Goal: Task Accomplishment & Management: Use online tool/utility

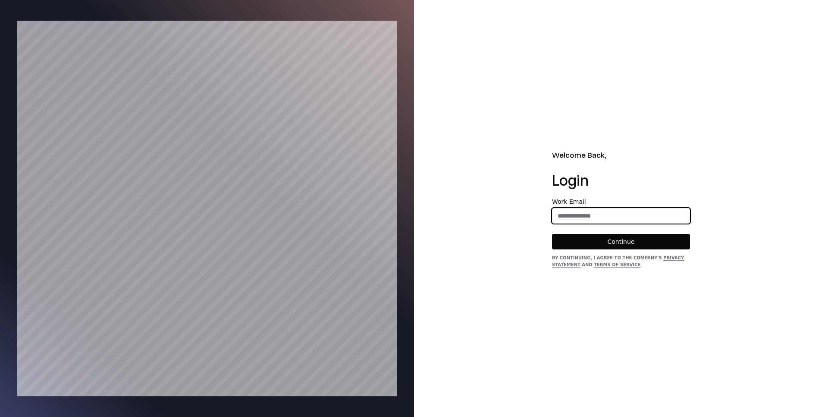
click at [591, 217] on input "email" at bounding box center [620, 216] width 137 height 16
type input "**********"
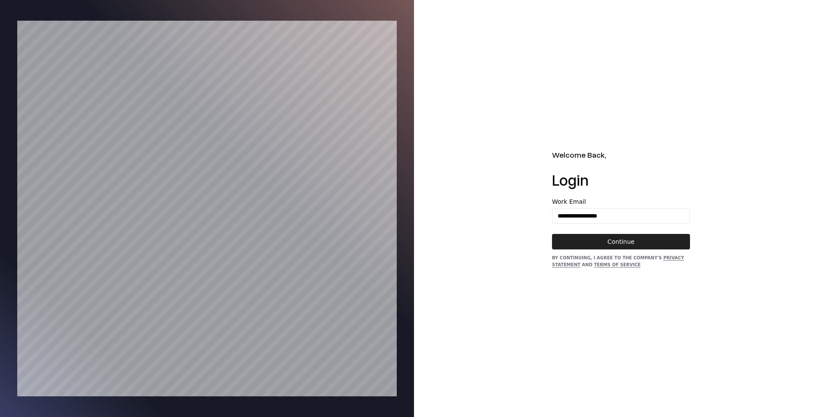
click at [611, 240] on button "Continue" at bounding box center [621, 242] width 138 height 16
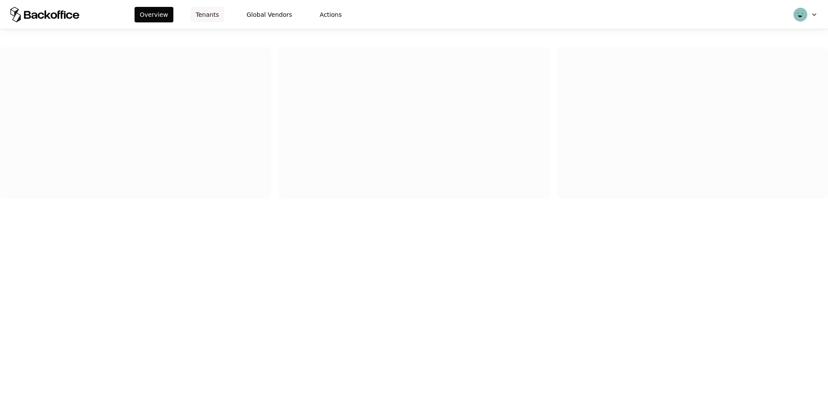
click at [208, 12] on button "Tenants" at bounding box center [208, 15] width 34 height 16
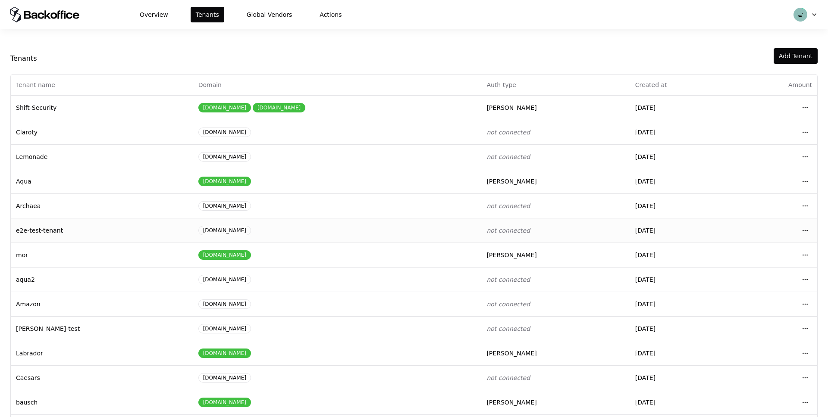
scroll to position [33, 0]
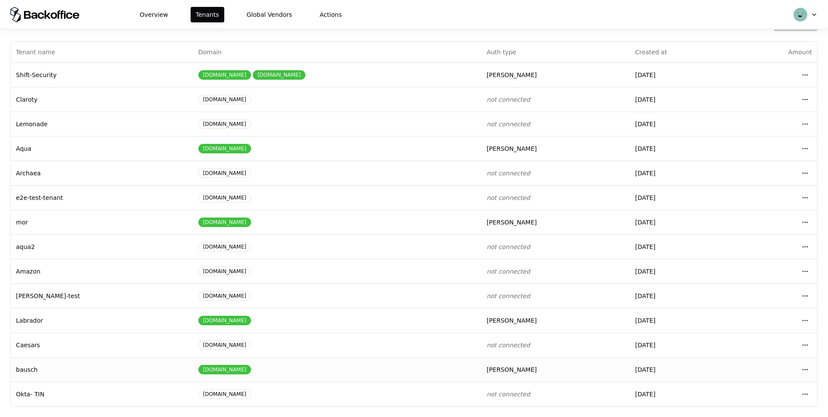
click at [85, 371] on td "bausch" at bounding box center [102, 369] width 182 height 25
click at [391, 370] on div "[DOMAIN_NAME]" at bounding box center [337, 369] width 278 height 9
click at [118, 369] on td "bausch" at bounding box center [102, 369] width 182 height 25
click at [809, 369] on html "Overview Tenants Global Vendors Actions Tenants Add Tenant Tenant name Domain A…" at bounding box center [414, 208] width 828 height 417
click at [735, 334] on div "Login to tenant" at bounding box center [767, 333] width 98 height 17
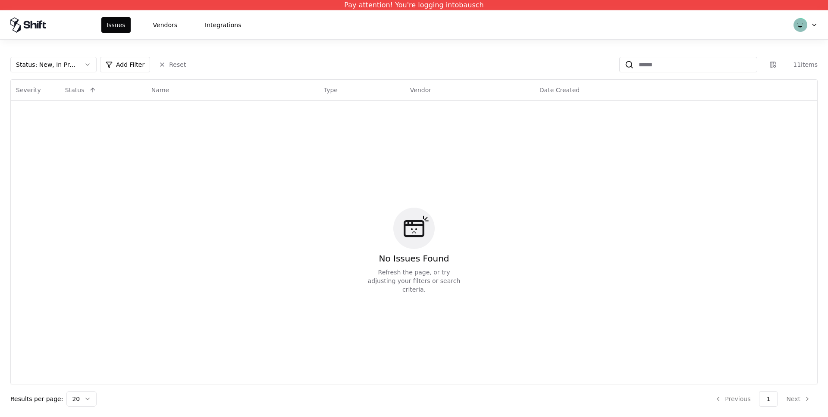
click at [78, 70] on button "Status : New, In Progress" at bounding box center [53, 65] width 86 height 16
click at [42, 146] on div "Draft" at bounding box center [54, 149] width 82 height 17
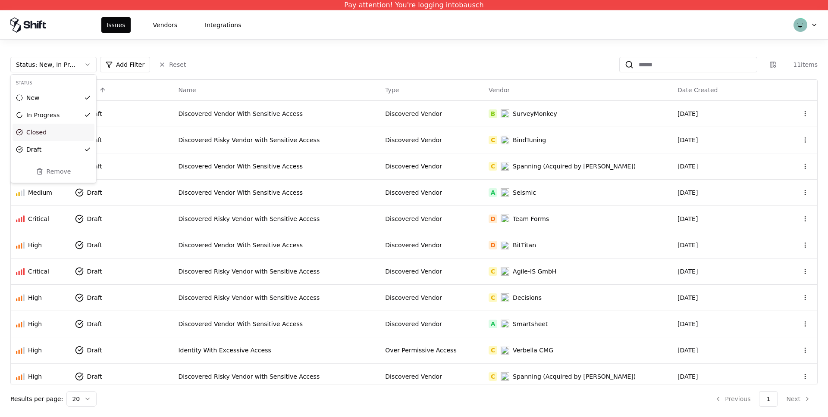
click at [397, 44] on html "Pay attention! You're logging into bausch Issues Vendors Integrations Status : …" at bounding box center [414, 208] width 828 height 417
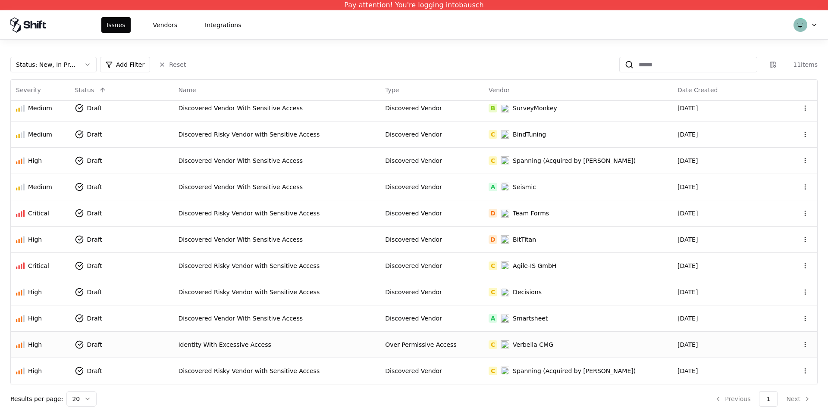
click at [248, 346] on div "Identity With Excessive Access" at bounding box center [276, 345] width 197 height 9
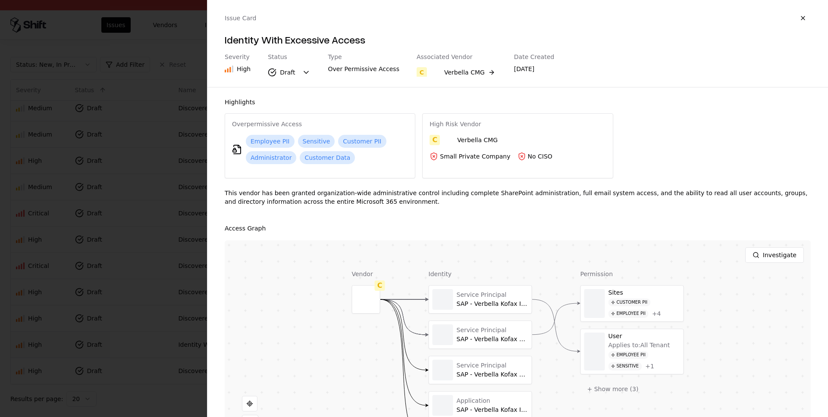
scroll to position [49, 0]
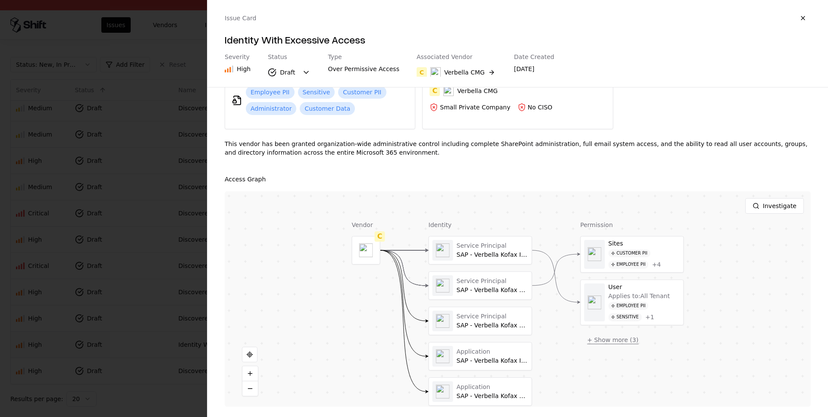
click at [606, 341] on button "+ Show more ( 3 )" at bounding box center [612, 340] width 65 height 16
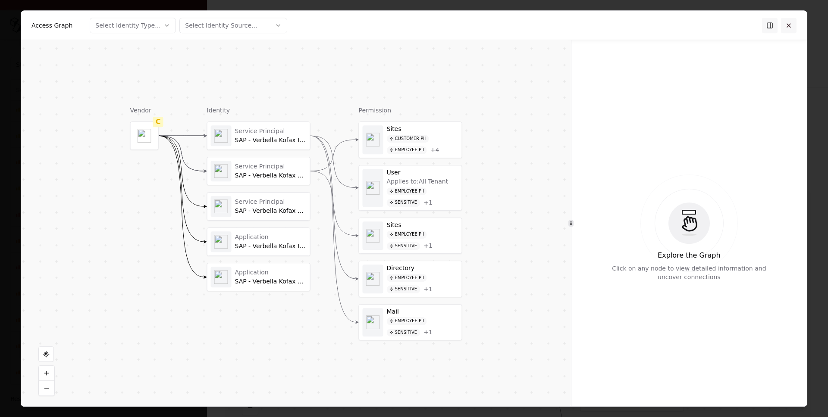
click at [790, 25] on button at bounding box center [789, 26] width 16 height 16
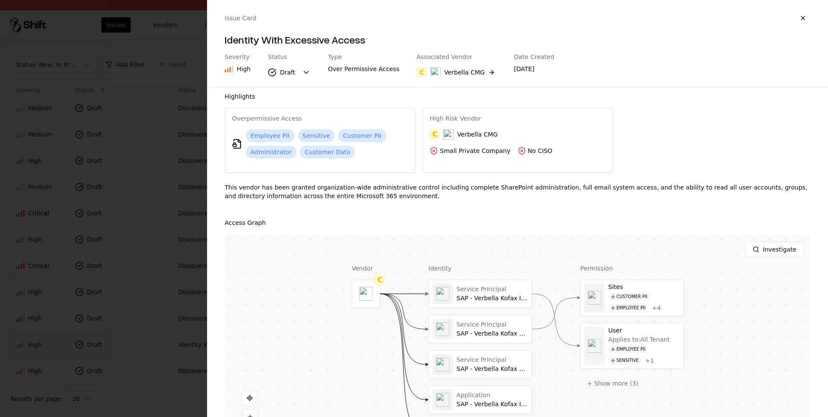
scroll to position [6, 0]
click at [800, 14] on button "button" at bounding box center [803, 18] width 16 height 16
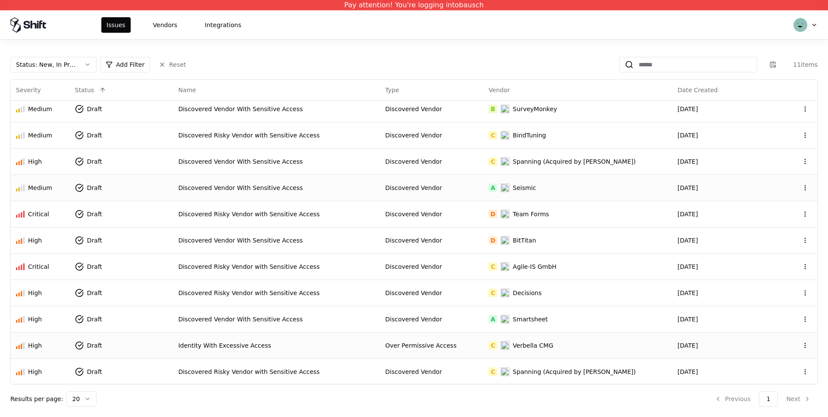
scroll to position [6, 0]
